Goal: Information Seeking & Learning: Check status

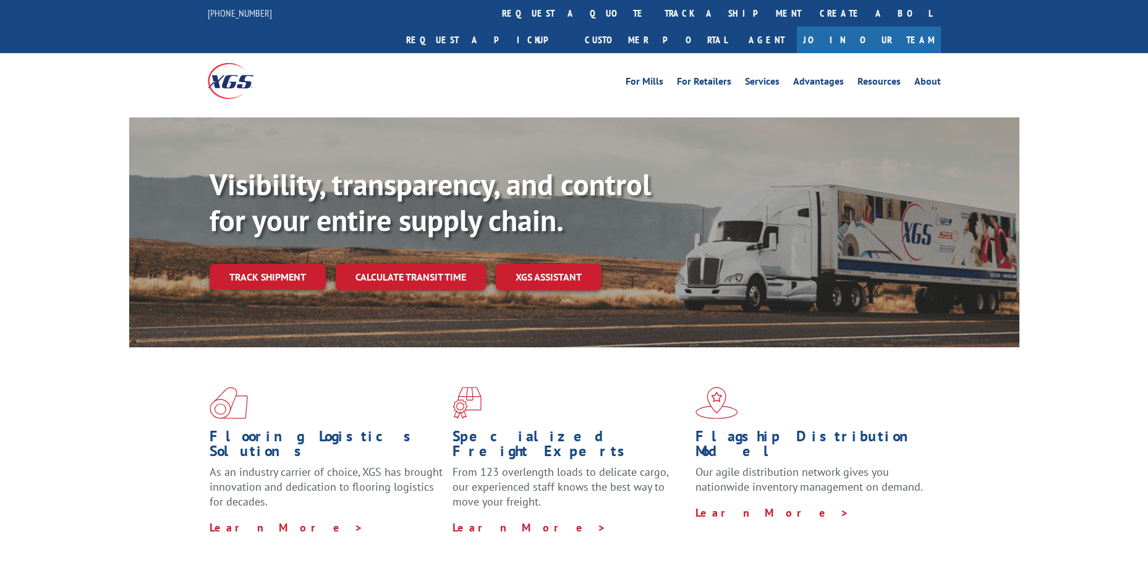
click at [655, 10] on link "track a shipment" at bounding box center [732, 13] width 155 height 27
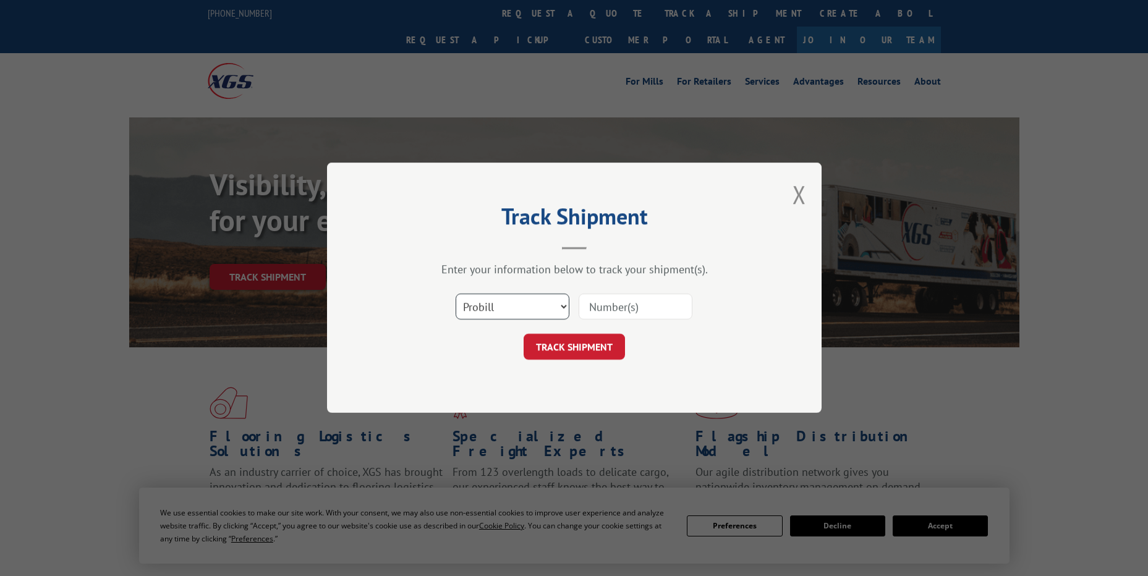
click at [516, 305] on select "Select category... Probill BOL PO" at bounding box center [513, 307] width 114 height 26
select select "po"
click at [456, 294] on select "Select category... Probill BOL PO" at bounding box center [513, 307] width 114 height 26
paste input "41532427"
type input "41532427"
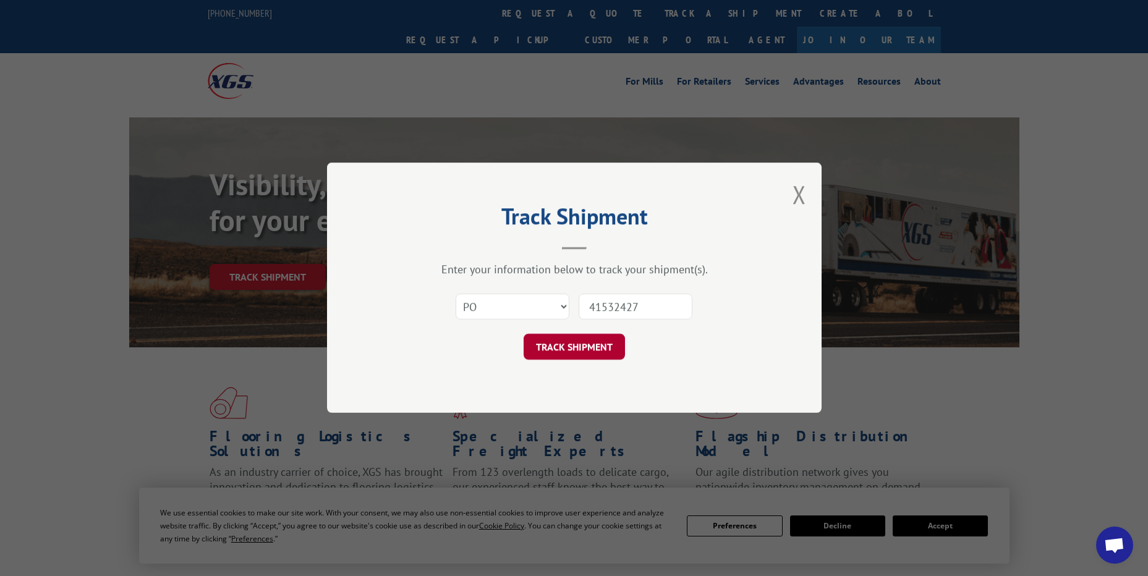
click at [606, 341] on button "TRACK SHIPMENT" at bounding box center [574, 347] width 101 height 26
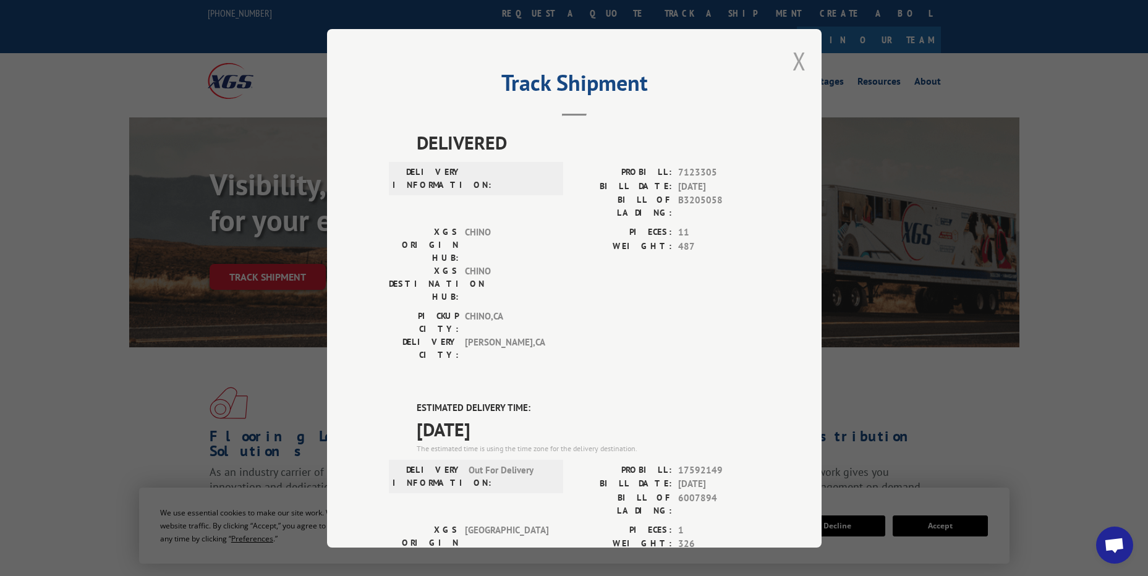
click at [793, 63] on button "Close modal" at bounding box center [800, 61] width 14 height 33
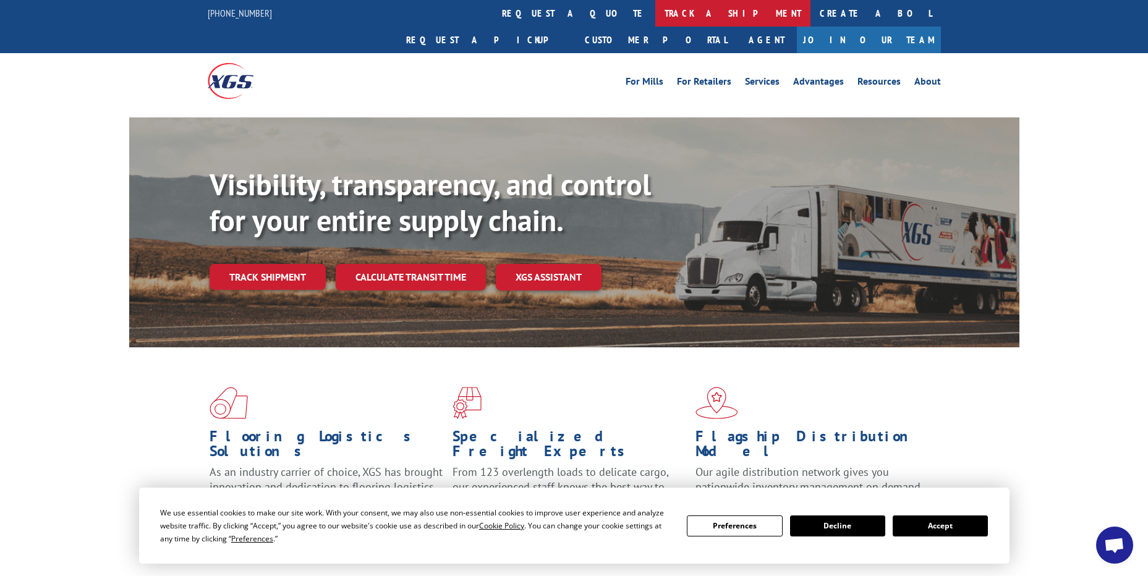
click at [655, 16] on link "track a shipment" at bounding box center [732, 13] width 155 height 27
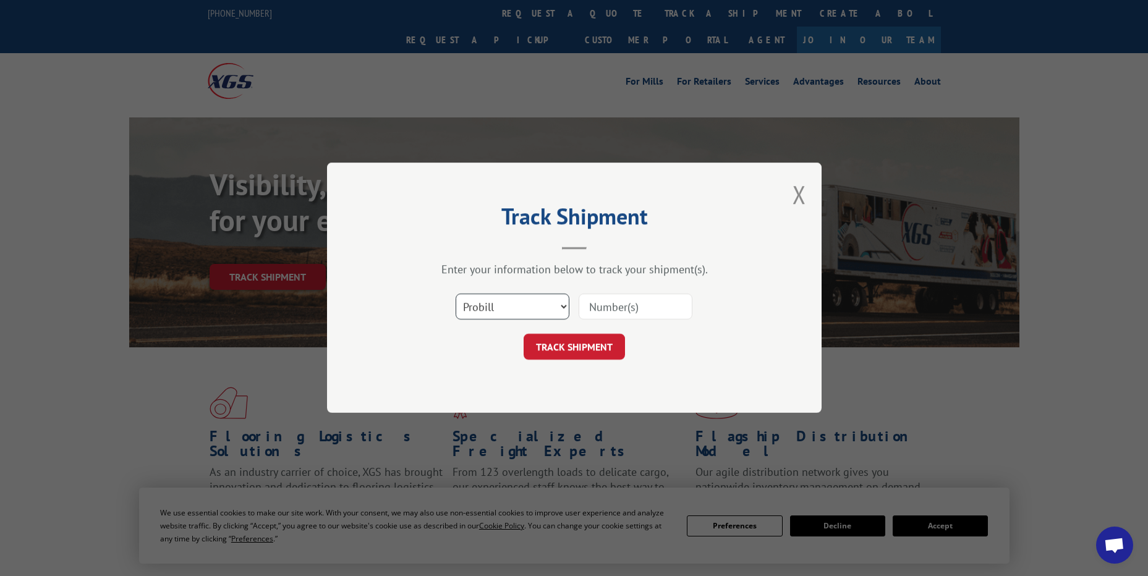
click at [540, 309] on select "Select category... Probill BOL PO" at bounding box center [513, 307] width 114 height 26
select select "po"
click at [456, 294] on select "Select category... Probill BOL PO" at bounding box center [513, 307] width 114 height 26
paste input "5120838"
click at [590, 306] on input "5120838" at bounding box center [636, 307] width 114 height 26
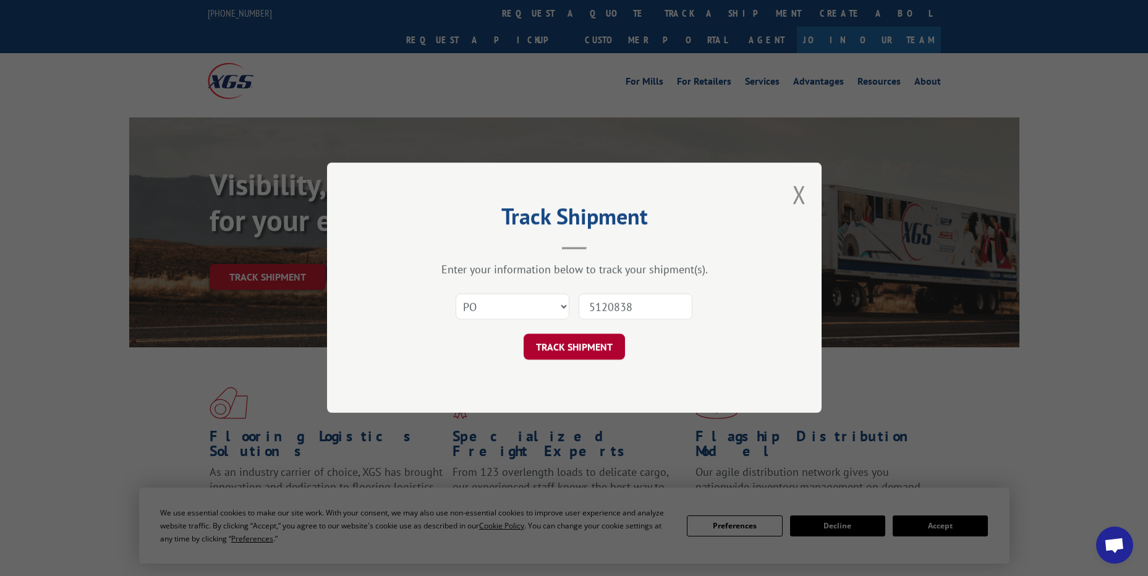
type input "5120838"
click at [590, 348] on button "TRACK SHIPMENT" at bounding box center [574, 347] width 101 height 26
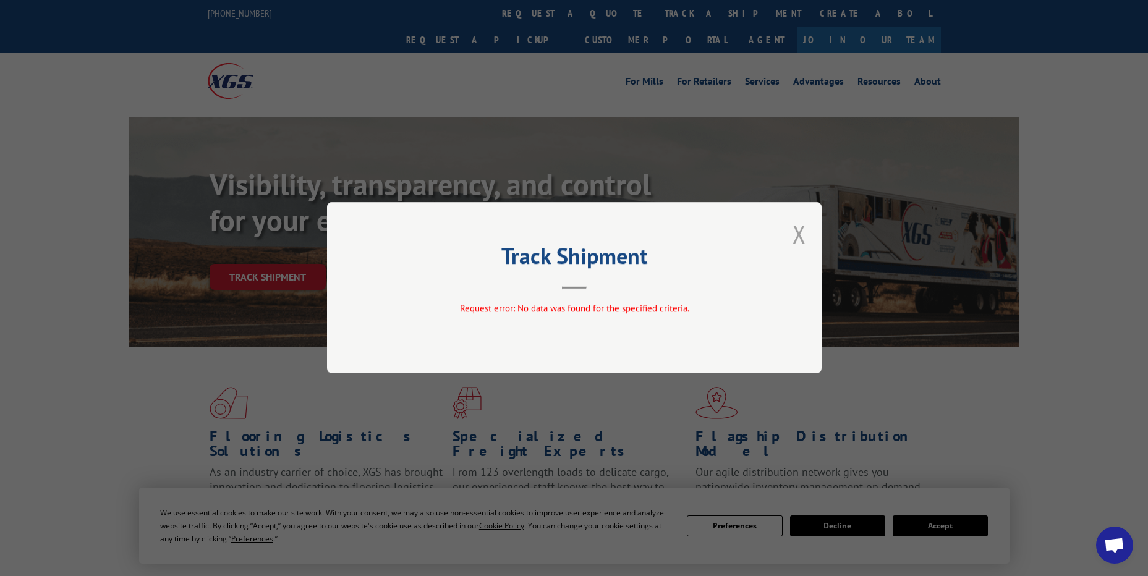
click at [794, 237] on button "Close modal" at bounding box center [800, 234] width 14 height 33
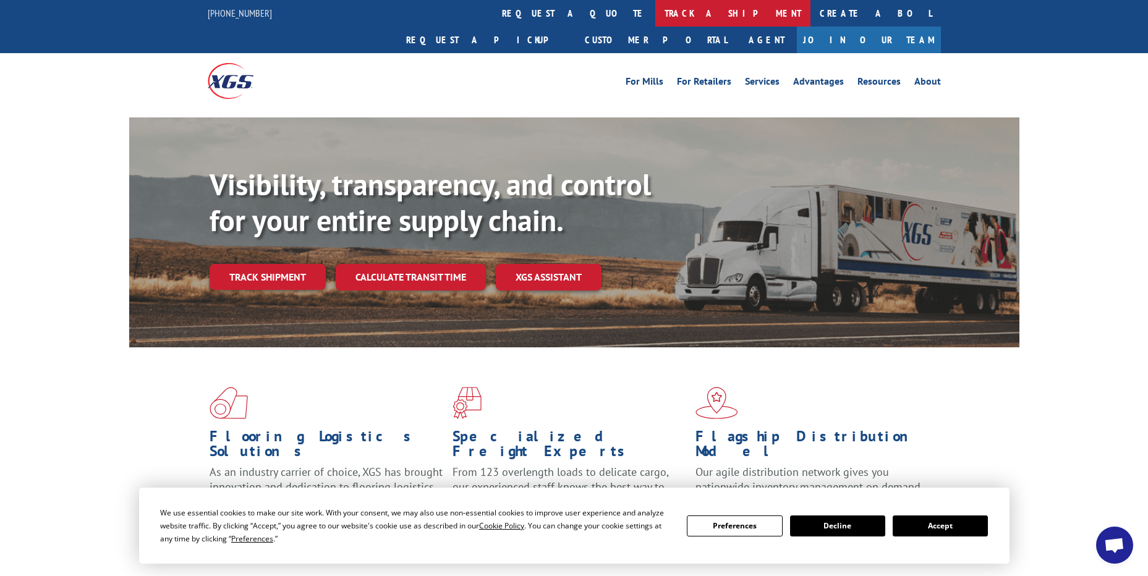
click at [655, 19] on link "track a shipment" at bounding box center [732, 13] width 155 height 27
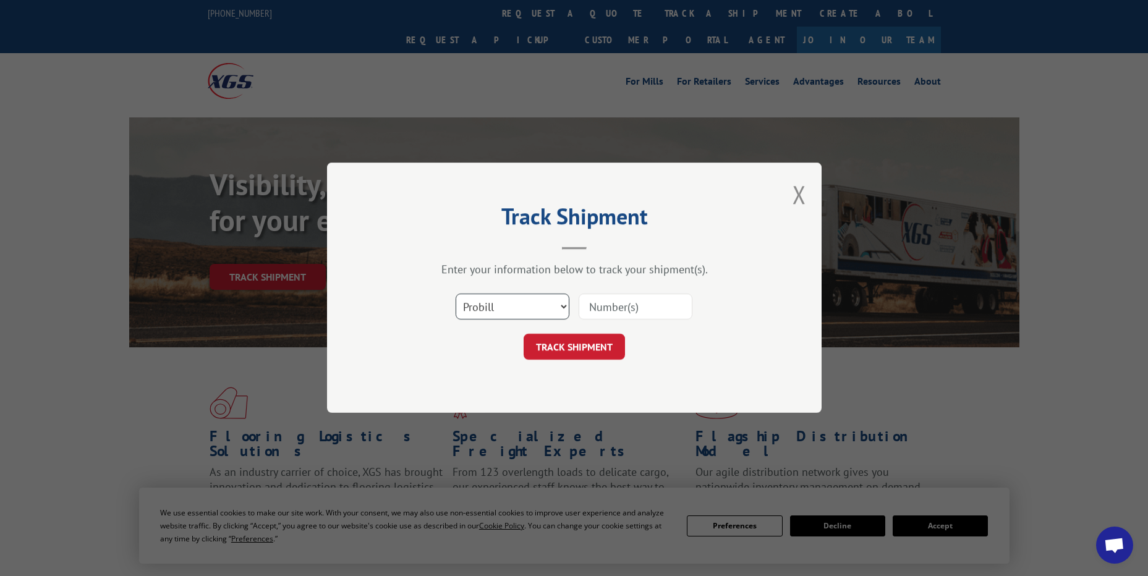
click at [507, 311] on select "Select category... Probill BOL PO" at bounding box center [513, 307] width 114 height 26
select select "bol"
click at [456, 294] on select "Select category... Probill BOL PO" at bounding box center [513, 307] width 114 height 26
paste input "5120838"
click at [593, 305] on input "5120838" at bounding box center [636, 307] width 114 height 26
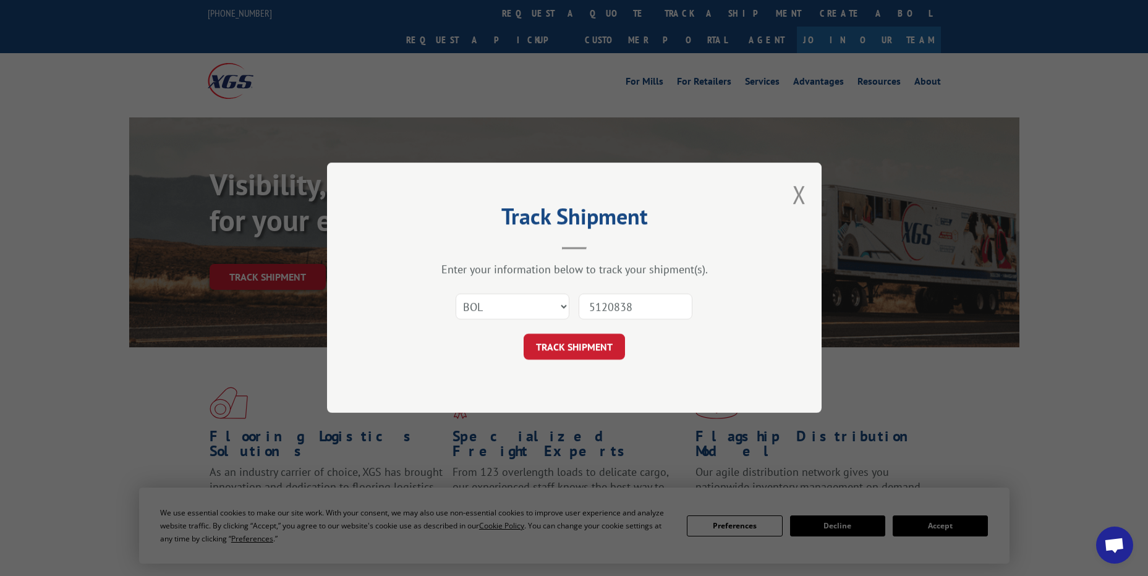
type input "5120838"
click button "TRACK SHIPMENT" at bounding box center [574, 347] width 101 height 26
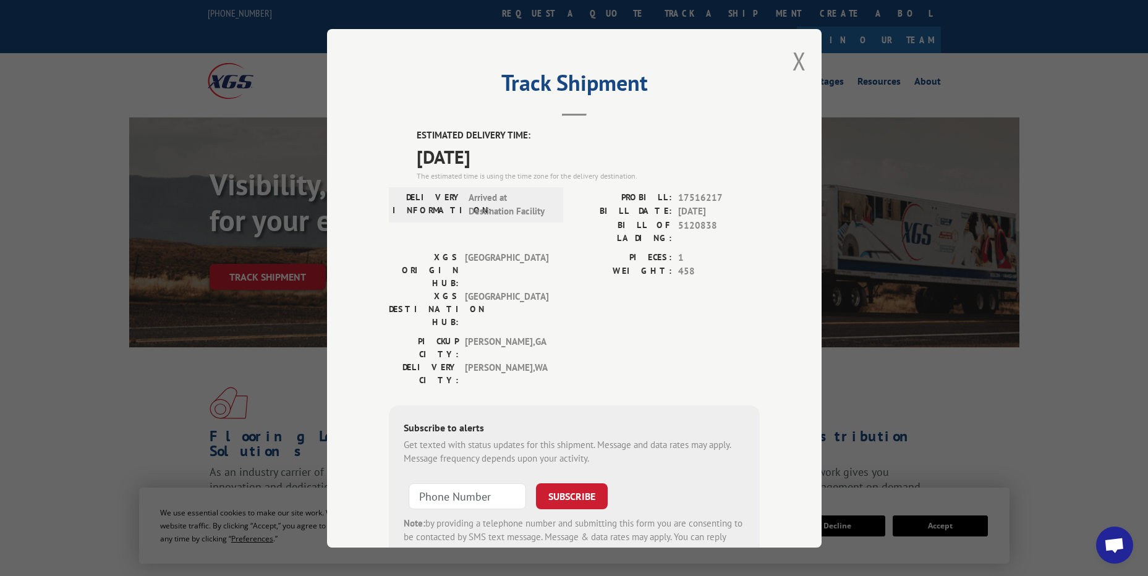
drag, startPoint x: 445, startPoint y: 151, endPoint x: 380, endPoint y: 124, distance: 70.2
click at [380, 124] on div "Track Shipment ESTIMATED DELIVERY TIME: [DATE] The estimated time is using the …" at bounding box center [574, 288] width 495 height 519
copy div "ESTIMATED DELIVERY TIME: [DATE]"
